Goal: Information Seeking & Learning: Find specific fact

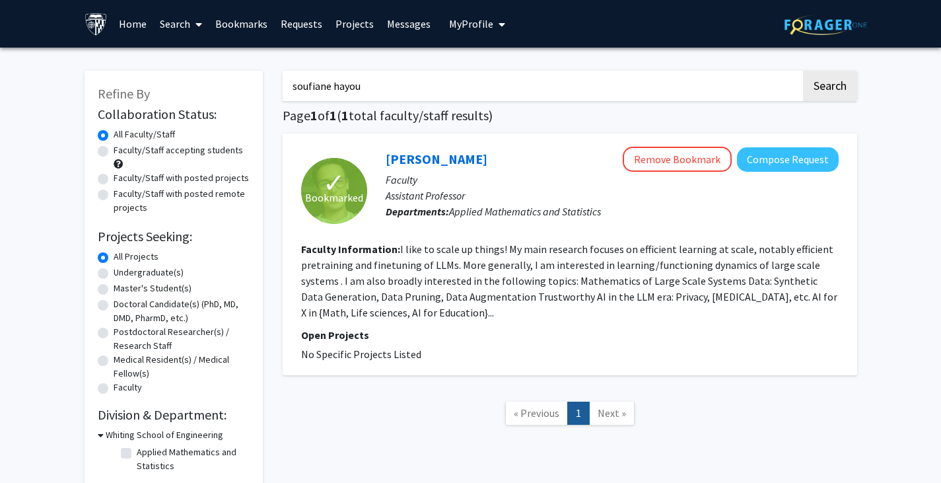
drag, startPoint x: 380, startPoint y: 86, endPoint x: 240, endPoint y: 94, distance: 139.5
click at [240, 94] on div "Refine By Collaboration Status: Collaboration Status All Faculty/Staff Collabor…" at bounding box center [471, 273] width 792 height 432
type input "[PERSON_NAME]"
click at [803, 71] on button "Search" at bounding box center [830, 86] width 54 height 30
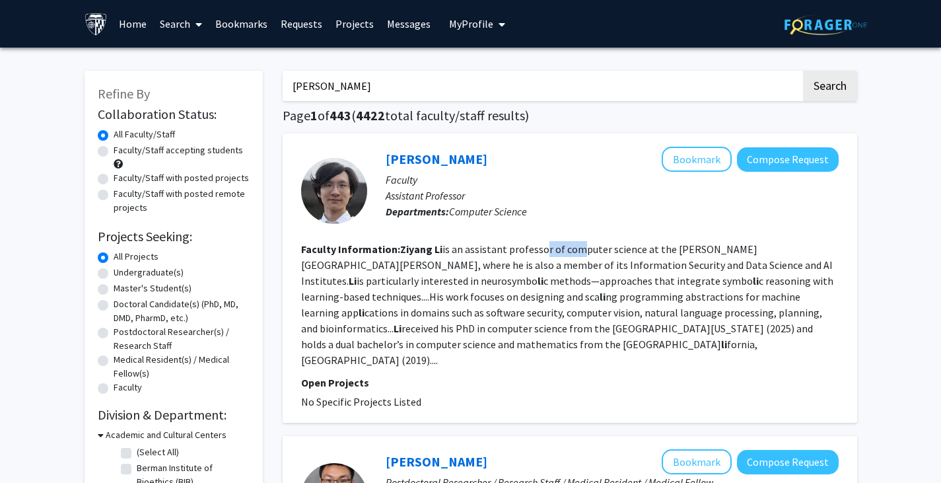
drag, startPoint x: 536, startPoint y: 243, endPoint x: 576, endPoint y: 244, distance: 40.3
click at [576, 244] on fg-read-more "[PERSON_NAME] is an assistant professor of computer science at the [PERSON_NAME…" at bounding box center [567, 304] width 532 height 124
click at [576, 264] on fg-read-more "[PERSON_NAME] is an assistant professor of computer science at the [PERSON_NAME…" at bounding box center [567, 304] width 532 height 124
click at [502, 285] on fg-read-more "[PERSON_NAME] is an assistant professor of computer science at the [PERSON_NAME…" at bounding box center [567, 304] width 532 height 124
click at [535, 250] on fg-read-more "[PERSON_NAME] is an assistant professor of computer science at the [PERSON_NAME…" at bounding box center [567, 304] width 532 height 124
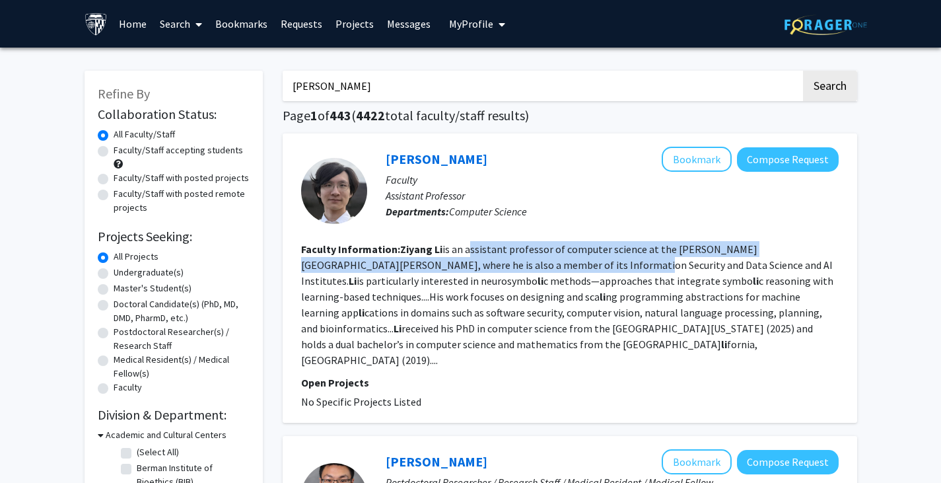
click at [541, 265] on fg-read-more "[PERSON_NAME] is an assistant professor of computer science at the [PERSON_NAME…" at bounding box center [567, 304] width 532 height 124
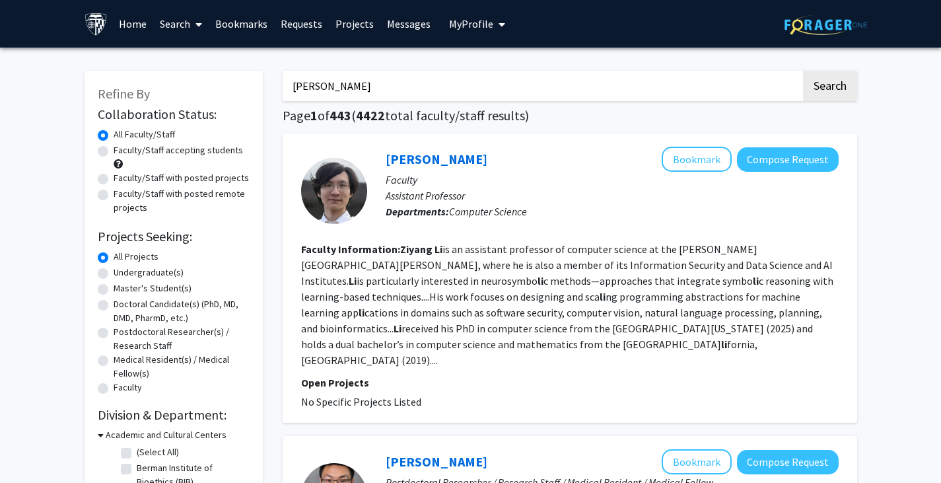
click at [508, 275] on section "Faculty Information: [PERSON_NAME] is an assistant professor of computer scienc…" at bounding box center [569, 304] width 537 height 127
click at [678, 325] on fg-read-more "[PERSON_NAME] is an assistant professor of computer science at the [PERSON_NAME…" at bounding box center [567, 304] width 532 height 124
click at [432, 161] on link "[PERSON_NAME]" at bounding box center [437, 159] width 102 height 17
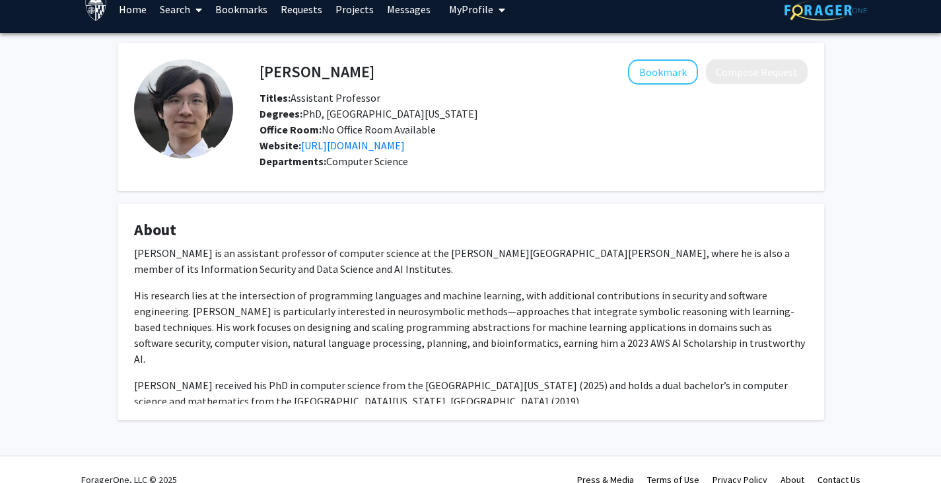
scroll to position [34, 0]
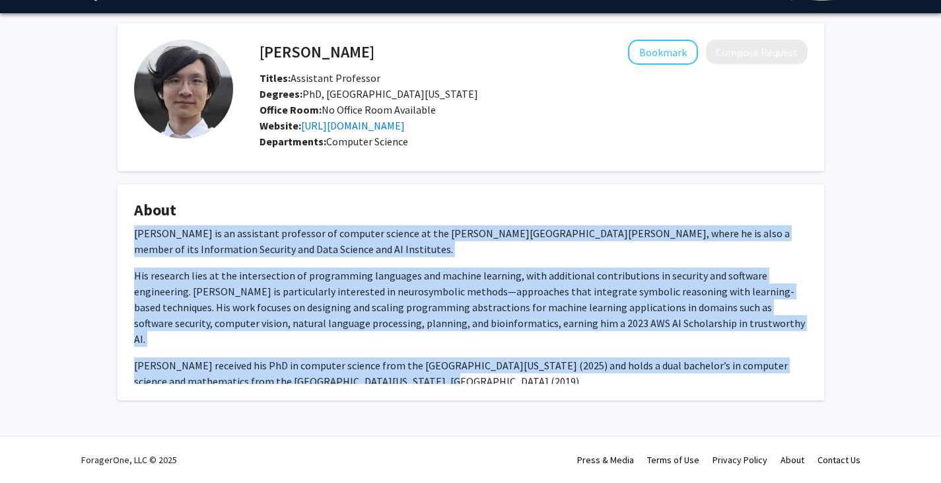
drag, startPoint x: 388, startPoint y: 362, endPoint x: 90, endPoint y: 240, distance: 321.3
click at [90, 240] on div "[PERSON_NAME] Bookmark Compose Request Titles: Assistant Professor Degrees: PhD…" at bounding box center [470, 228] width 941 height 430
copy div "[PERSON_NAME] is an assistant professor of computer science at the [PERSON_NAME…"
